Goal: Task Accomplishment & Management: Use online tool/utility

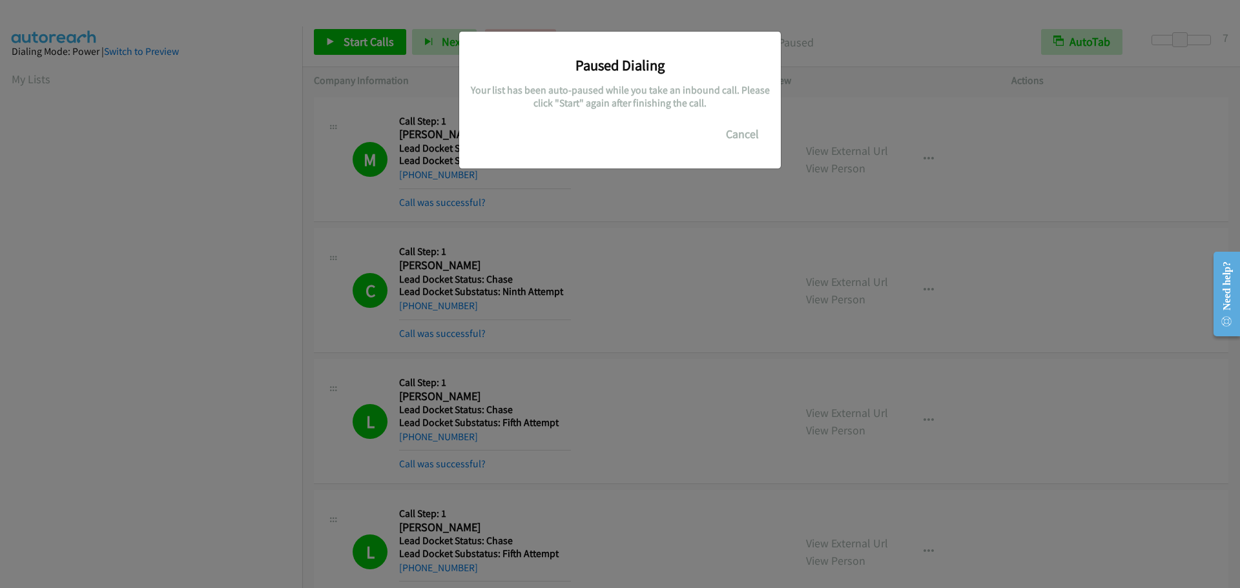
scroll to position [136, 0]
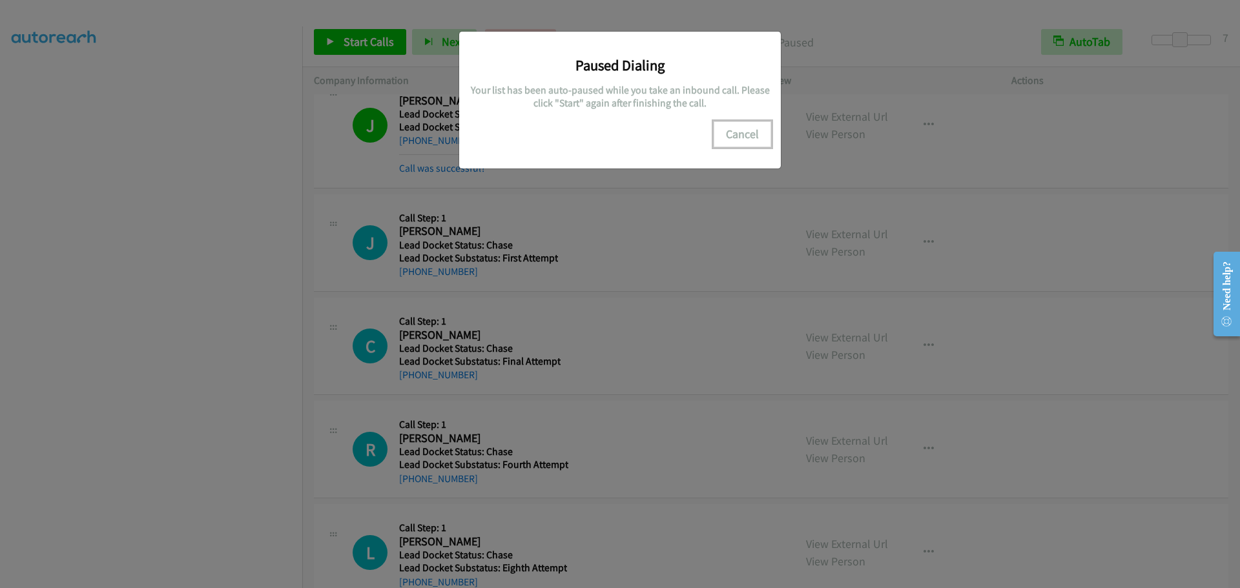
click at [737, 140] on button "Cancel" at bounding box center [742, 134] width 57 height 26
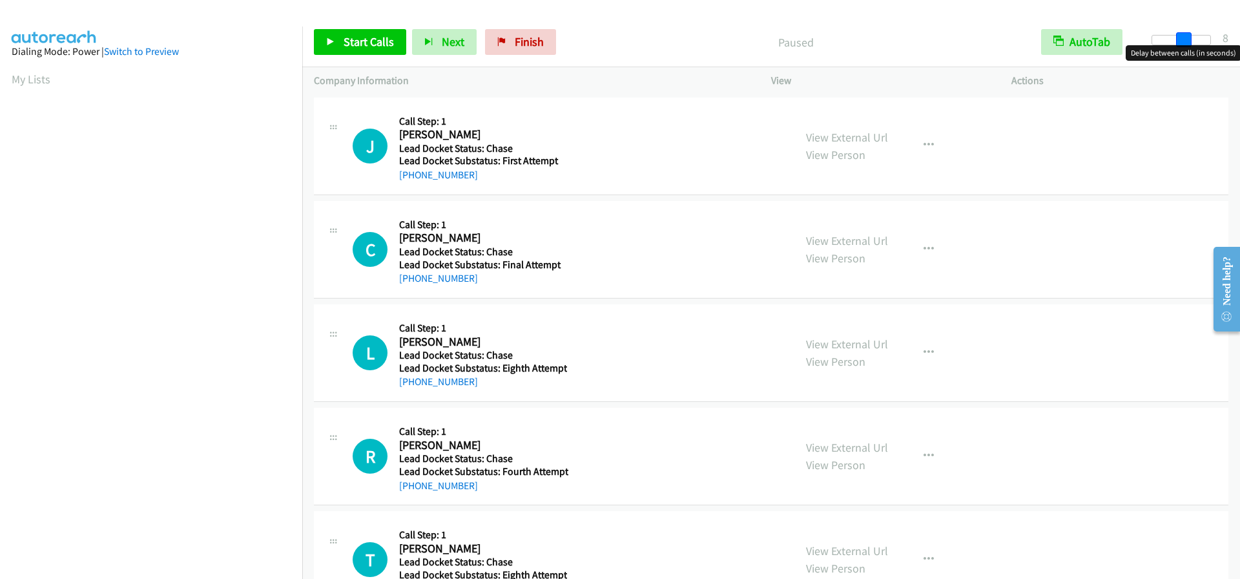
drag, startPoint x: 1150, startPoint y: 36, endPoint x: 1183, endPoint y: 41, distance: 33.3
click at [1183, 41] on span at bounding box center [1184, 40] width 16 height 16
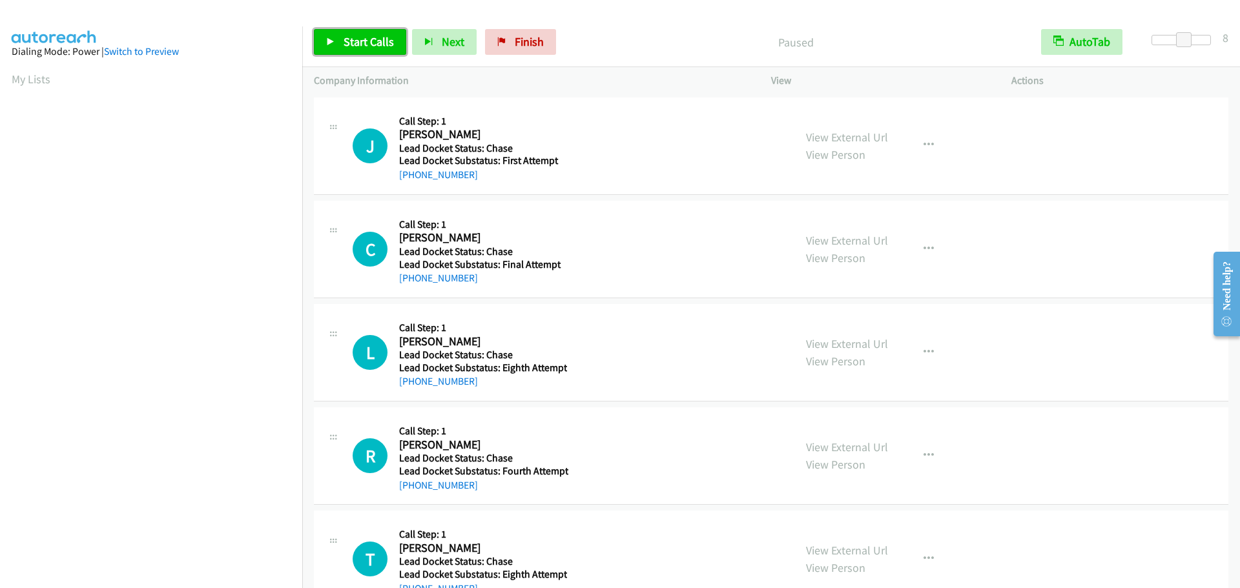
click at [353, 45] on span "Start Calls" at bounding box center [369, 41] width 50 height 15
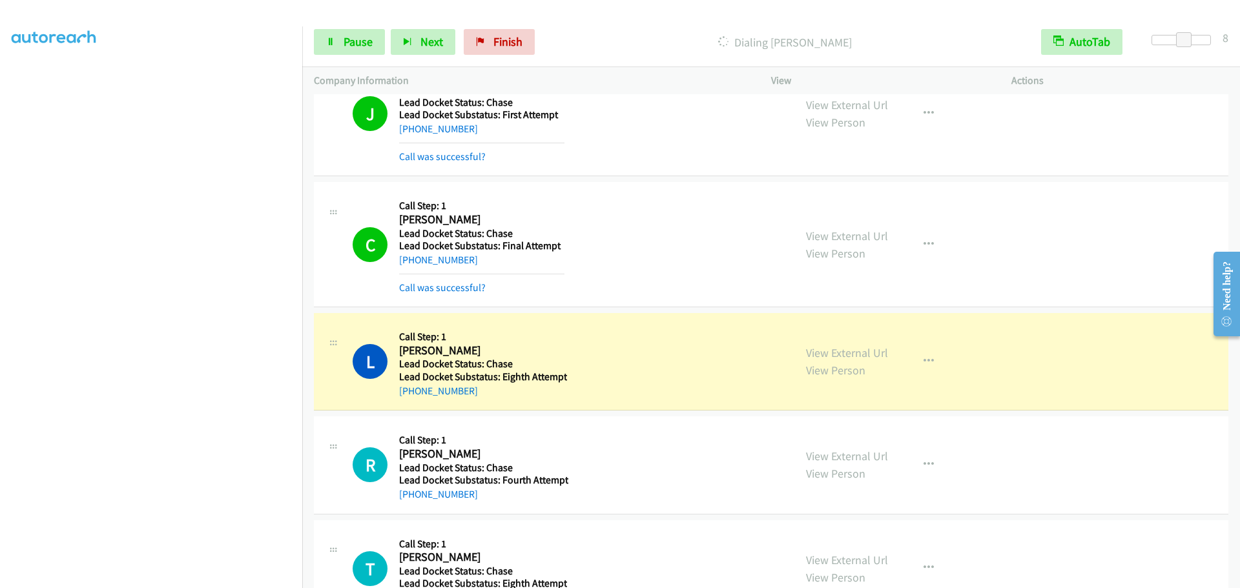
scroll to position [94, 0]
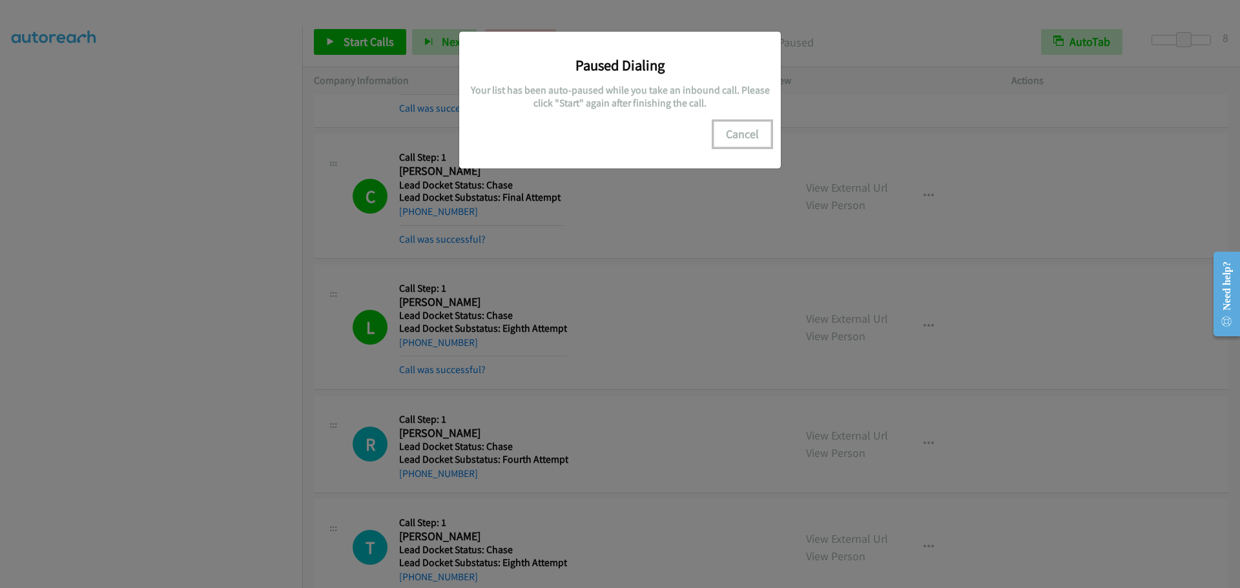
click at [740, 137] on button "Cancel" at bounding box center [742, 134] width 57 height 26
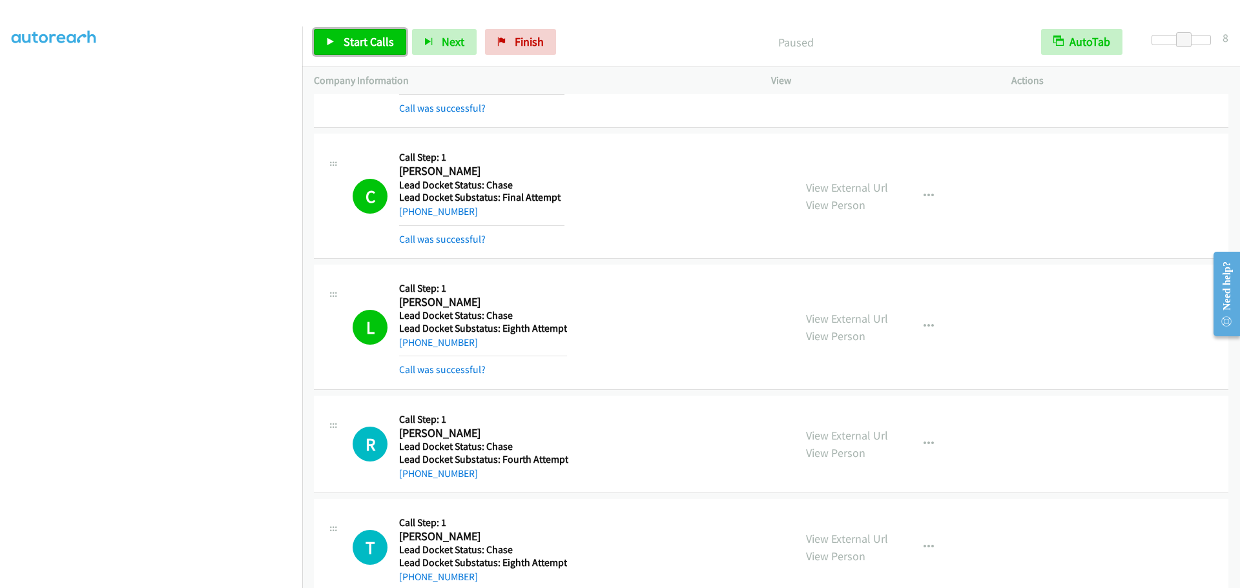
click at [368, 52] on link "Start Calls" at bounding box center [360, 42] width 92 height 26
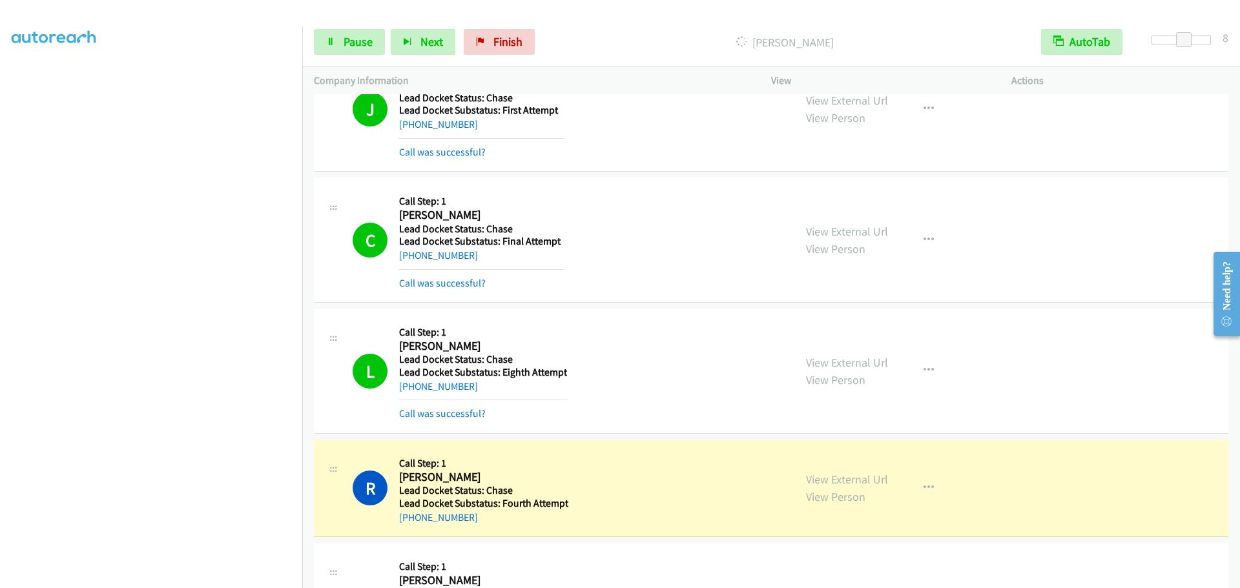
scroll to position [0, 0]
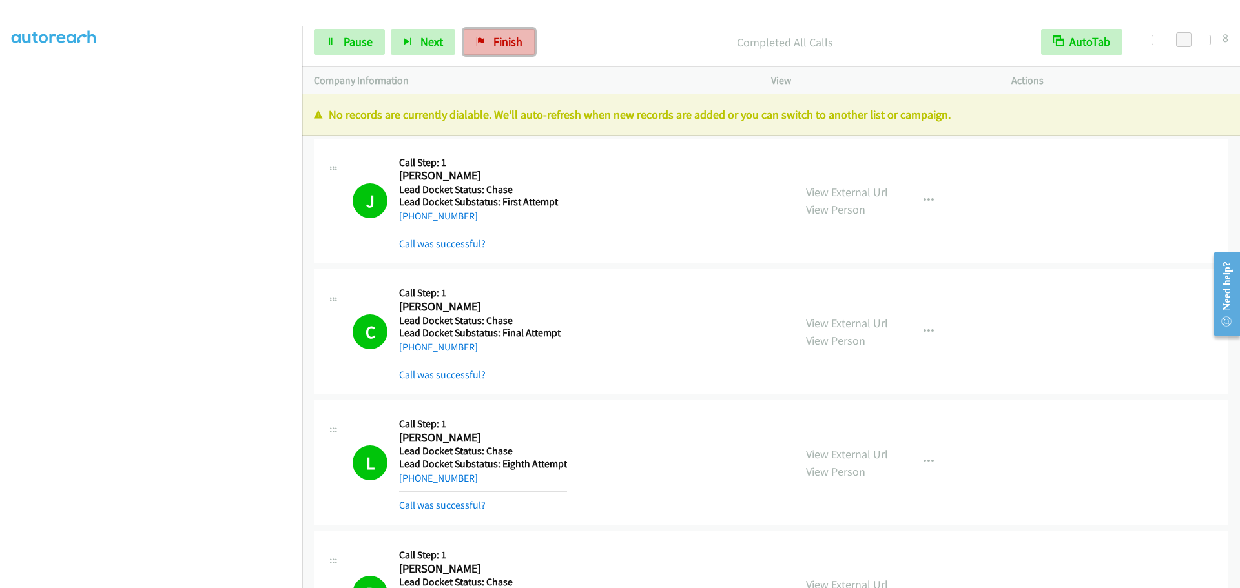
click at [508, 32] on link "Finish" at bounding box center [499, 42] width 71 height 26
